Goal: Find specific page/section: Find specific page/section

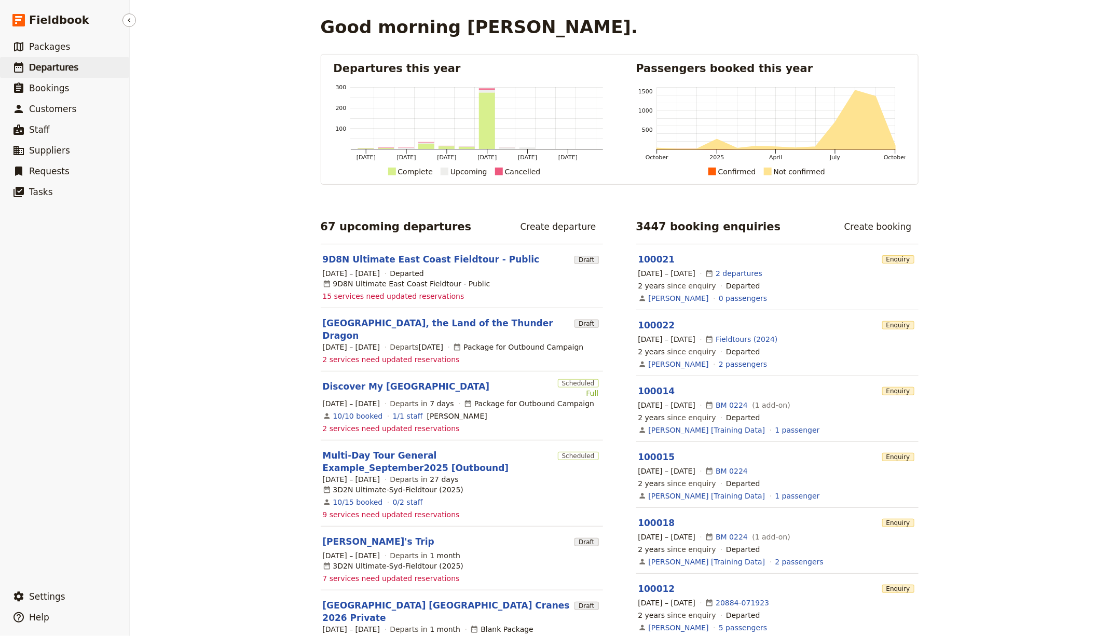
click at [71, 69] on span "Departures" at bounding box center [53, 67] width 49 height 10
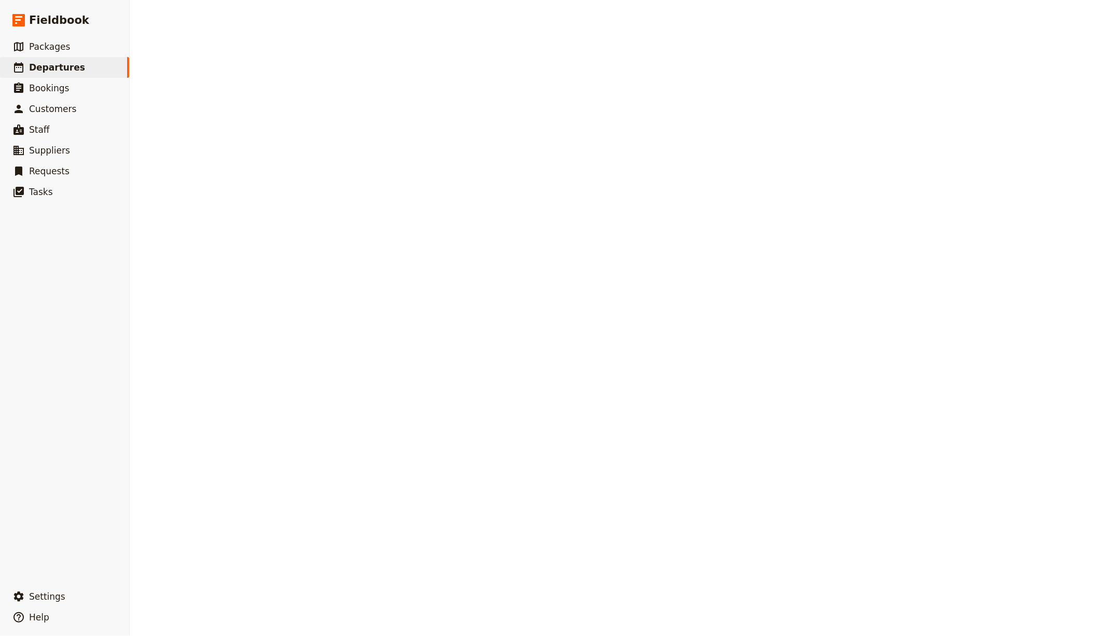
select select "CREATED_AT"
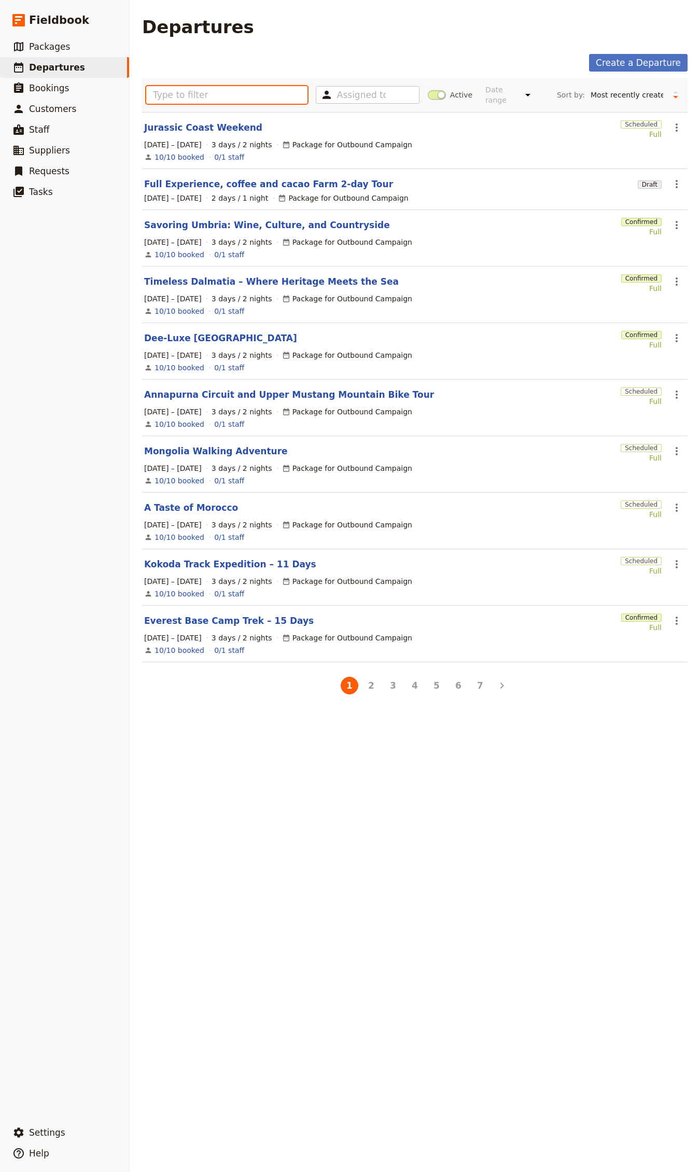
click at [192, 93] on input "text" at bounding box center [226, 95] width 161 height 18
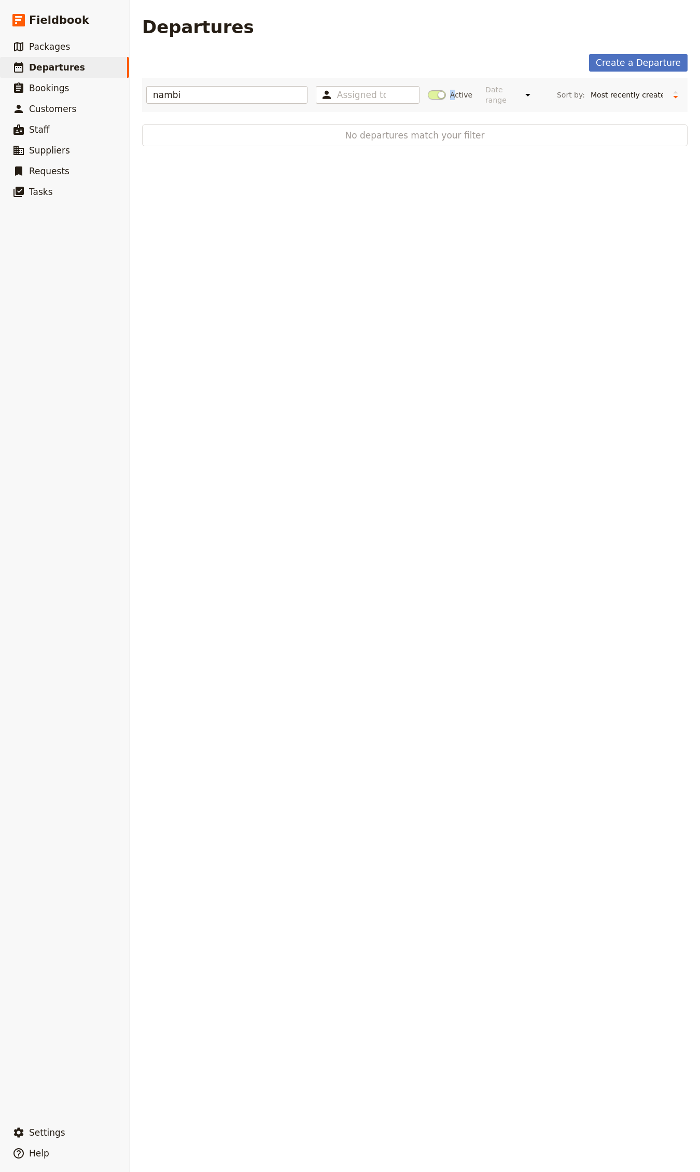
click at [444, 95] on label "Active" at bounding box center [450, 95] width 45 height 10
click at [431, 95] on span at bounding box center [437, 94] width 18 height 9
click at [428, 90] on input "Active" at bounding box center [428, 90] width 0 height 0
click at [202, 93] on input "nambi" at bounding box center [226, 95] width 161 height 18
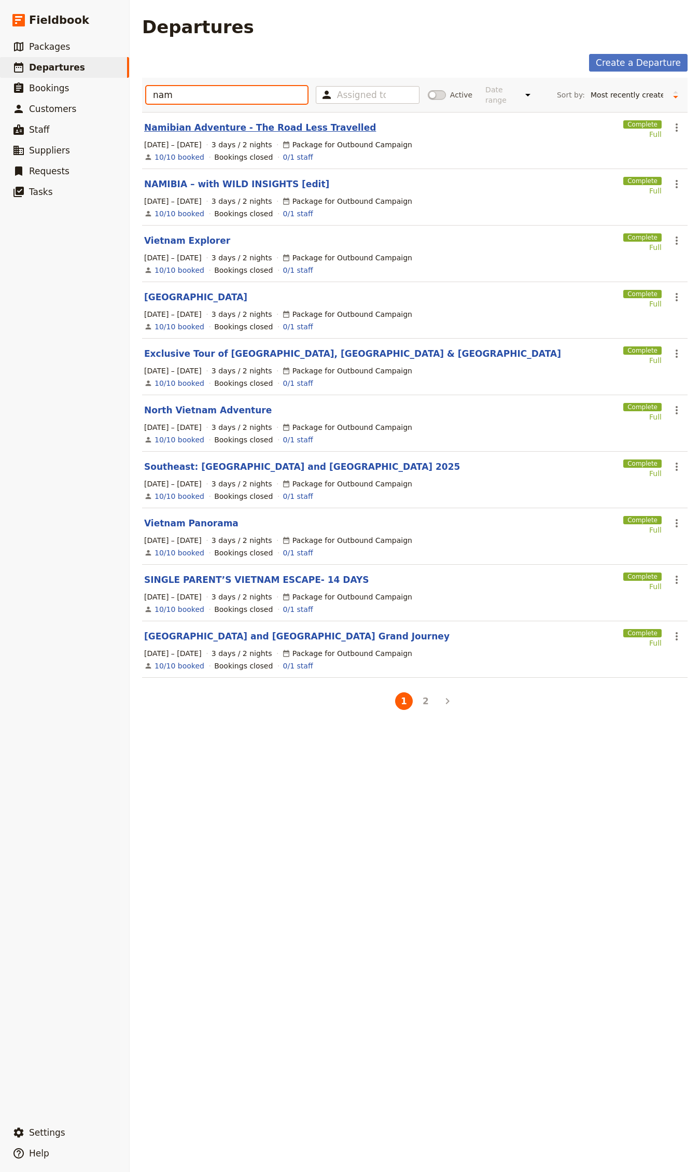
type input "nam"
click at [240, 126] on link "Namibian Adventure - The Road Less Travelled" at bounding box center [260, 127] width 232 height 12
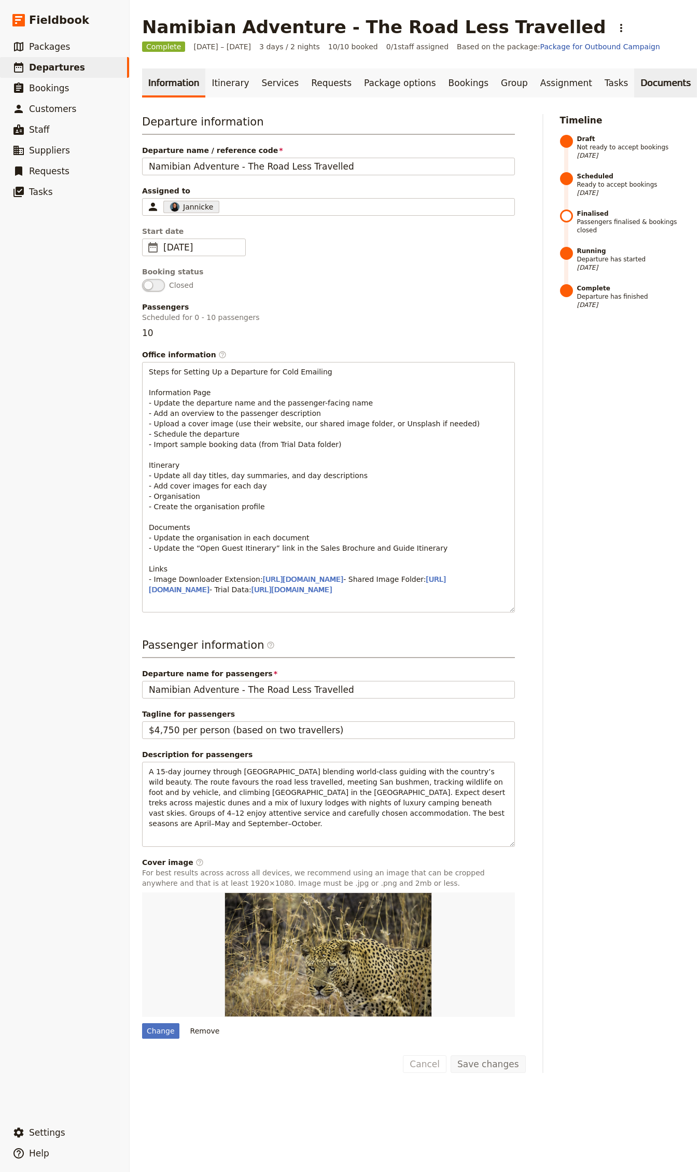
click at [634, 86] on link "Documents" at bounding box center [665, 82] width 63 height 29
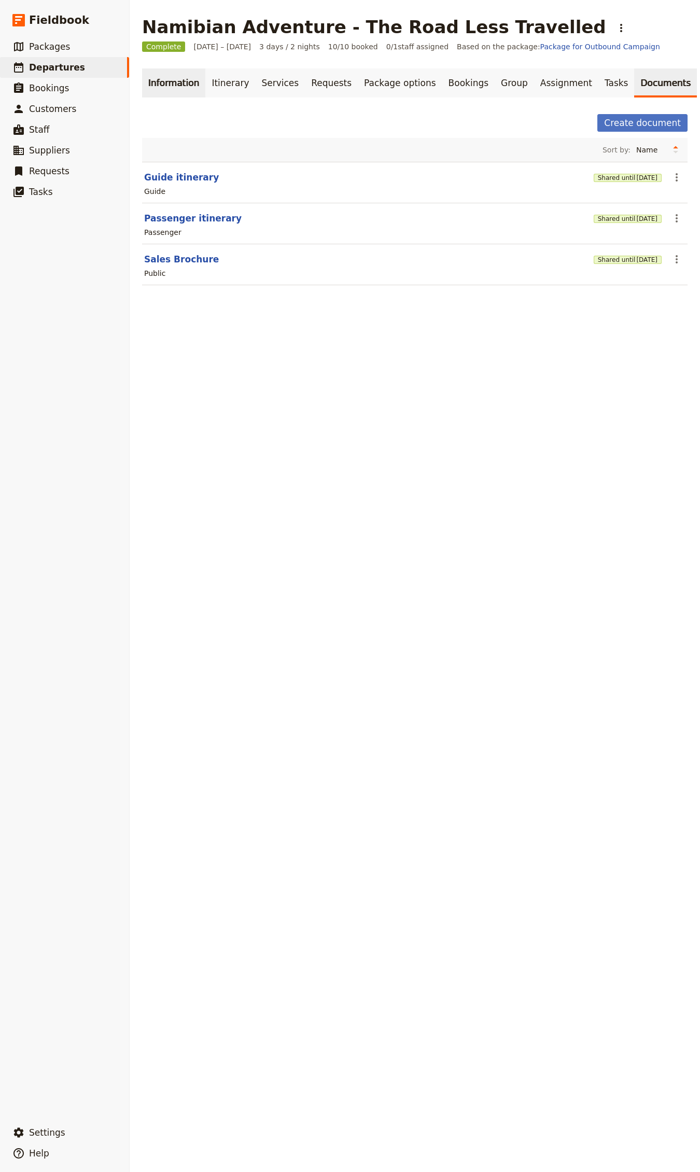
click at [177, 83] on link "Information" at bounding box center [173, 82] width 63 height 29
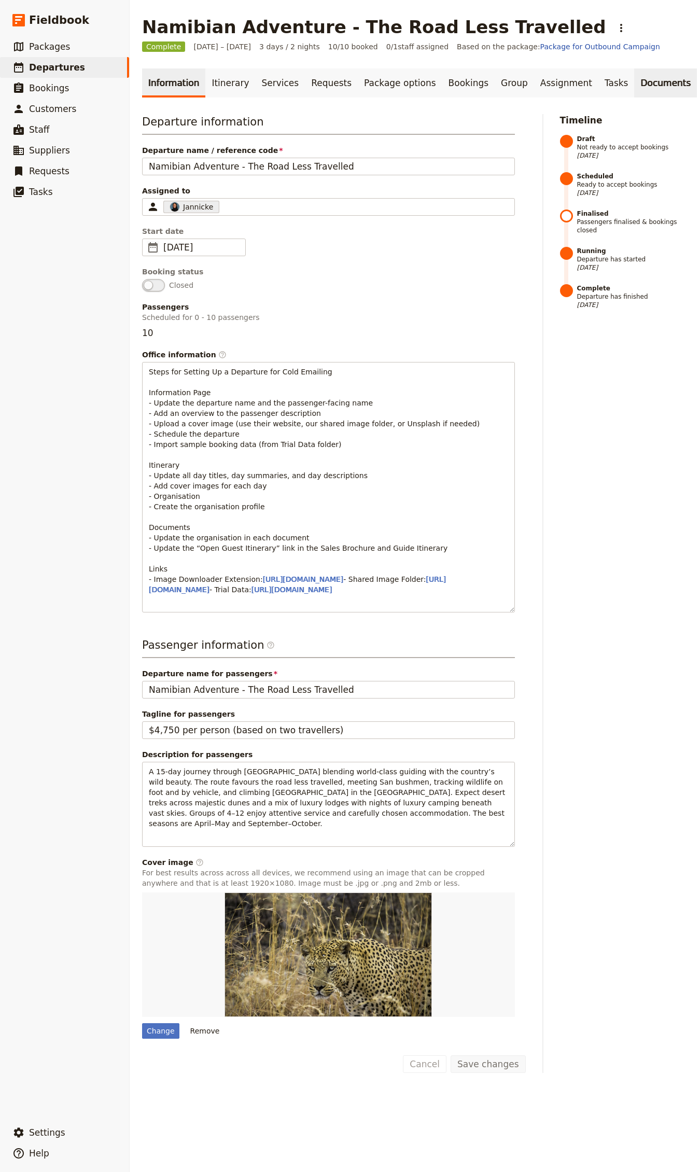
click at [643, 87] on link "Documents" at bounding box center [665, 82] width 63 height 29
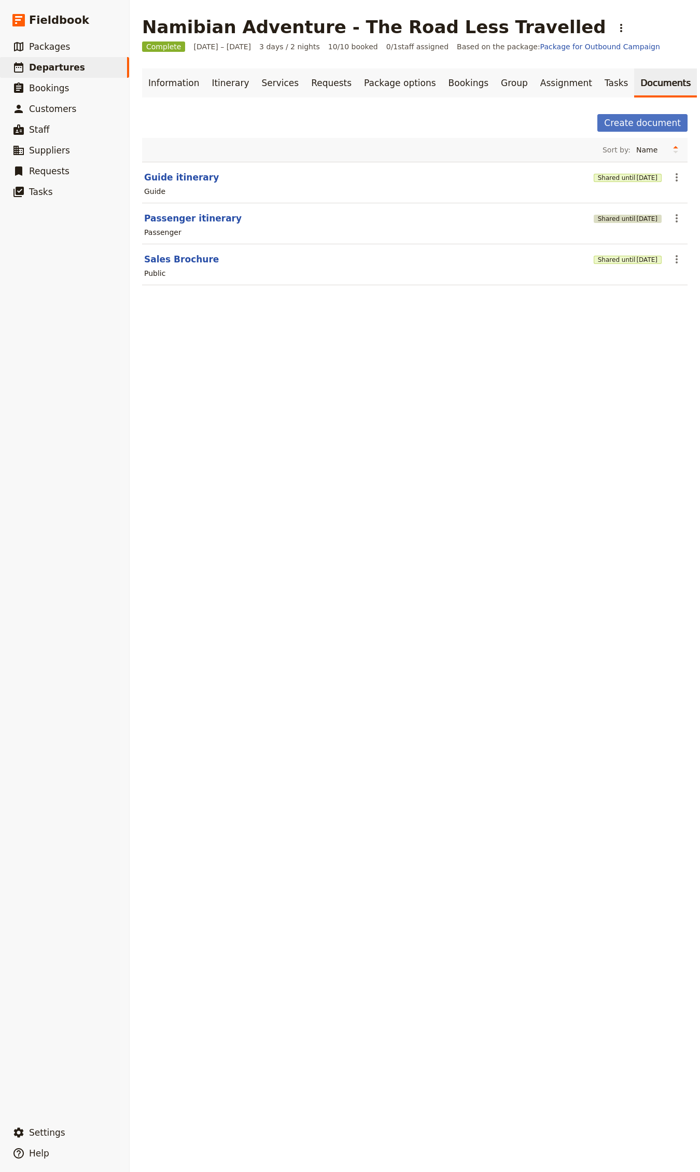
click at [600, 223] on button "Shared until [DATE]" at bounding box center [628, 219] width 68 height 8
click at [636, 221] on span "[DATE]" at bounding box center [646, 219] width 21 height 8
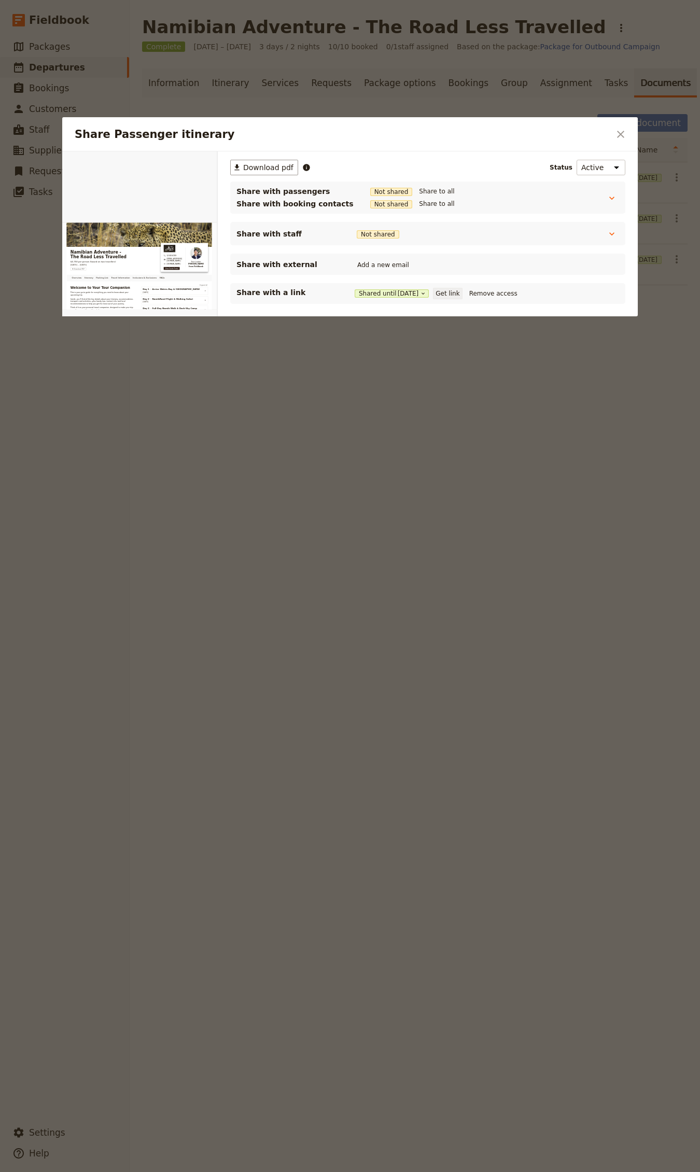
click at [454, 291] on button "Get link" at bounding box center [447, 293] width 29 height 11
